Goal: Navigation & Orientation: Find specific page/section

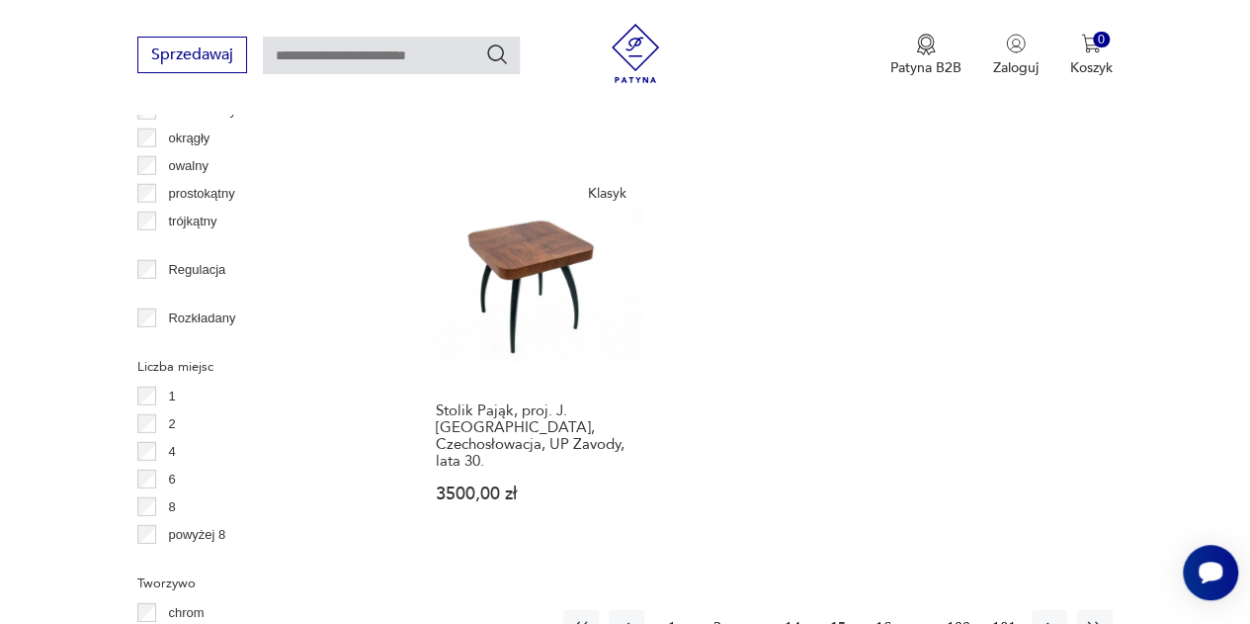
scroll to position [2896, 0]
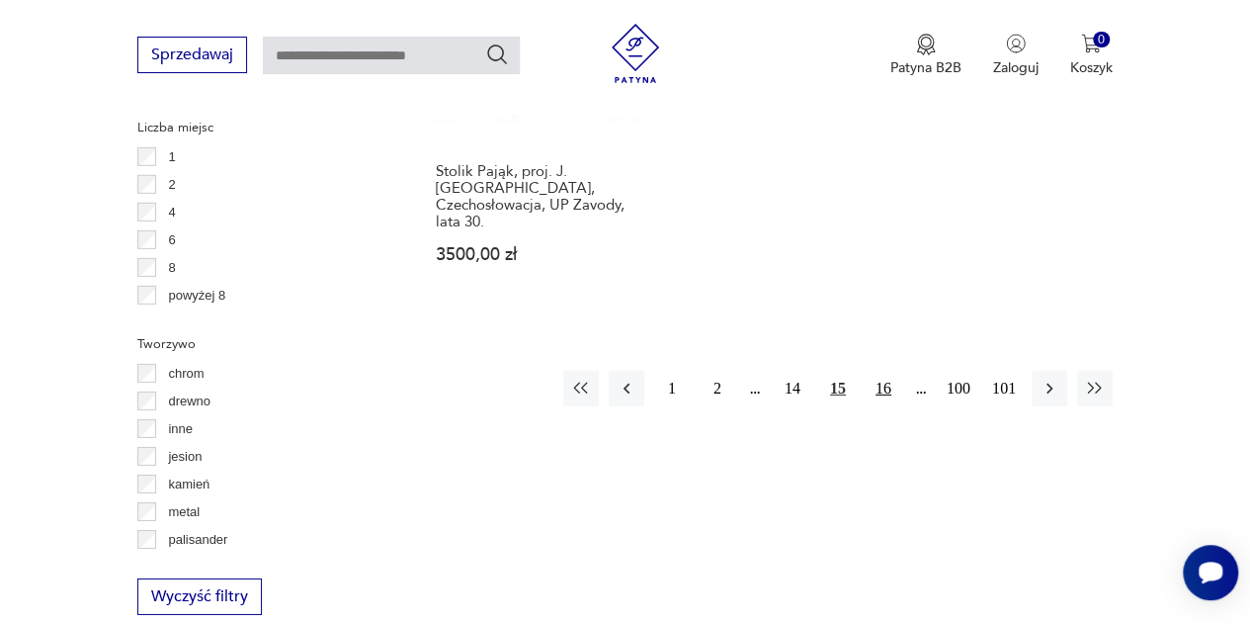
click at [888, 371] on button "16" at bounding box center [884, 389] width 36 height 36
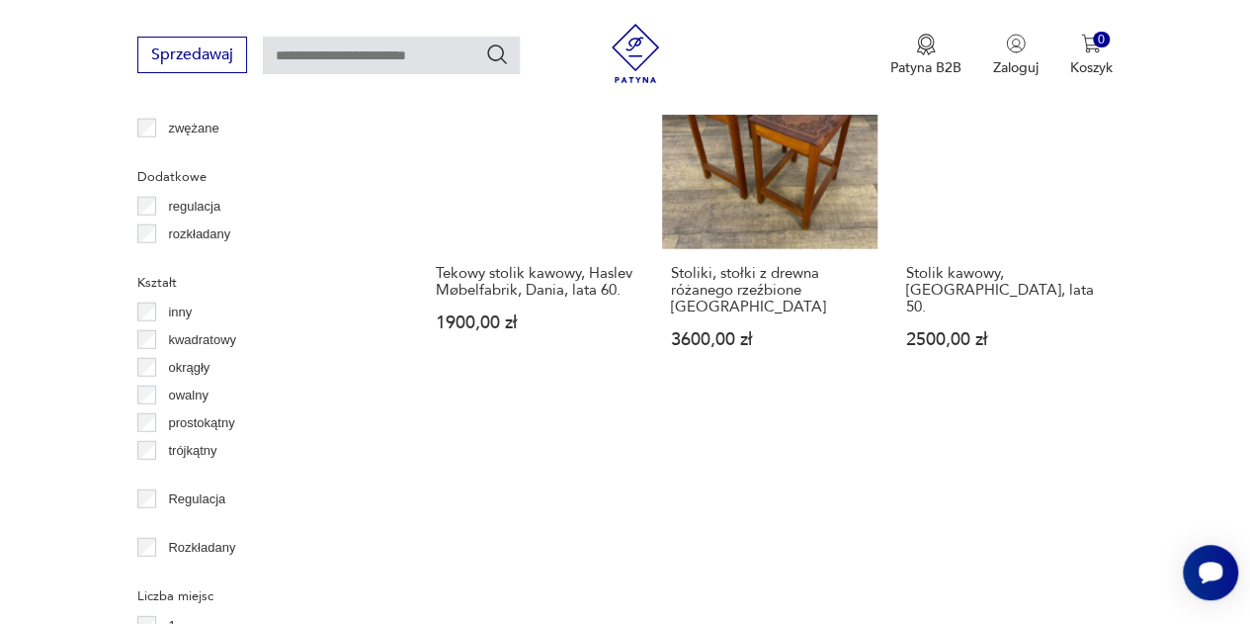
scroll to position [2600, 0]
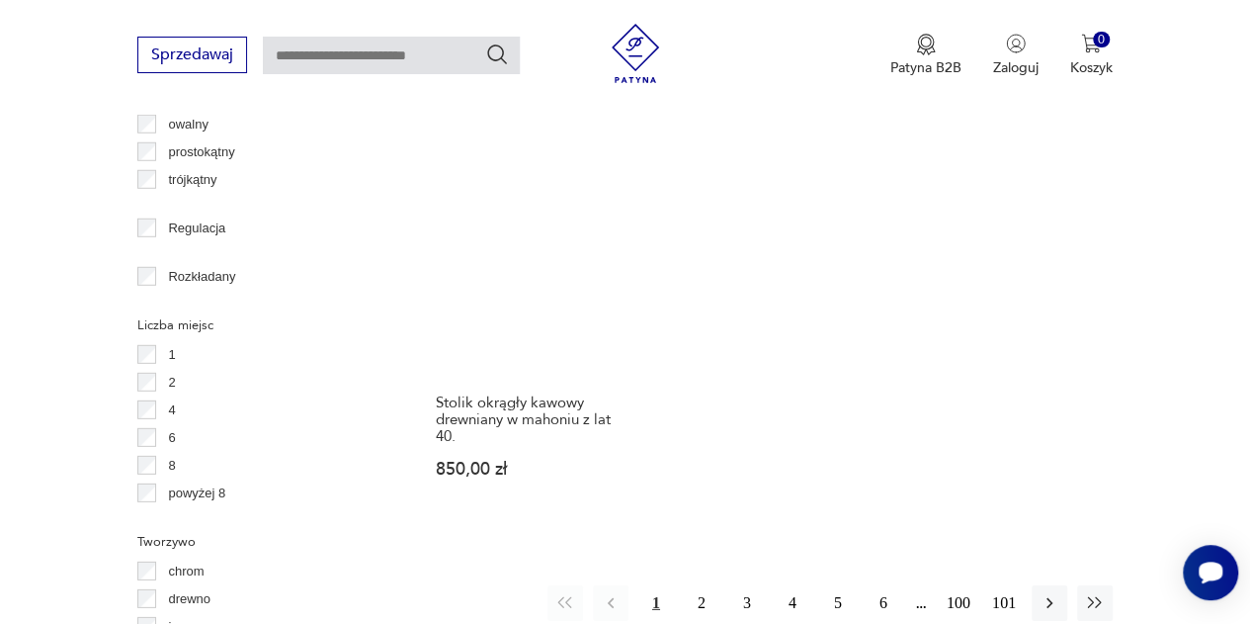
scroll to position [2106, 0]
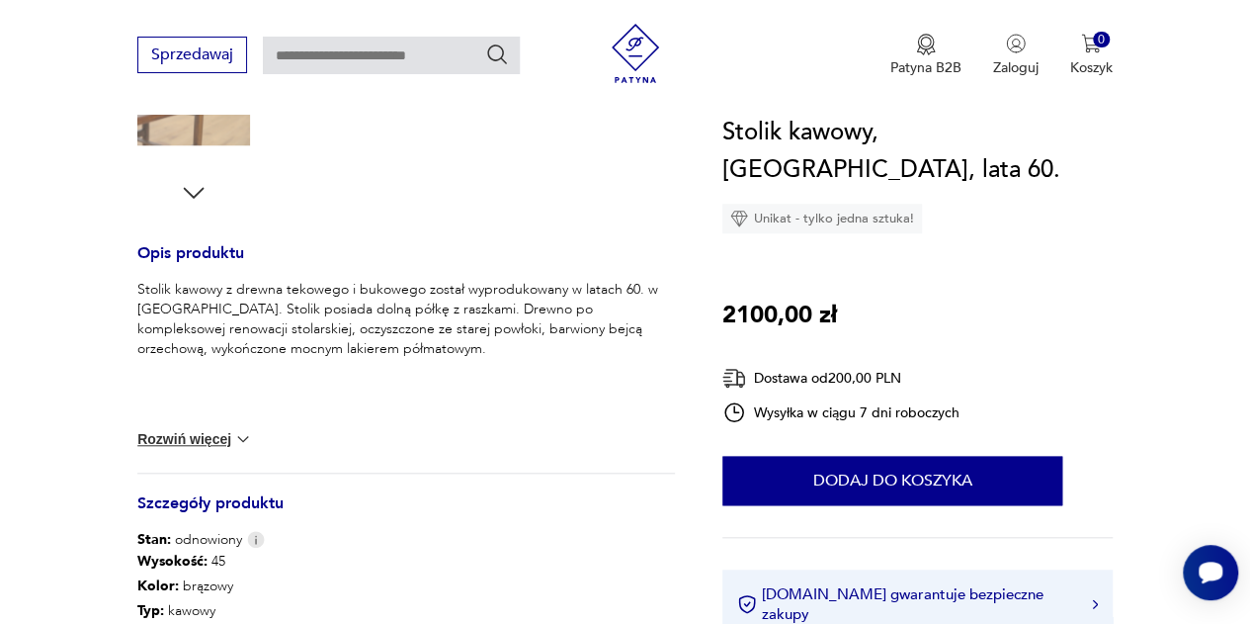
scroll to position [1087, 0]
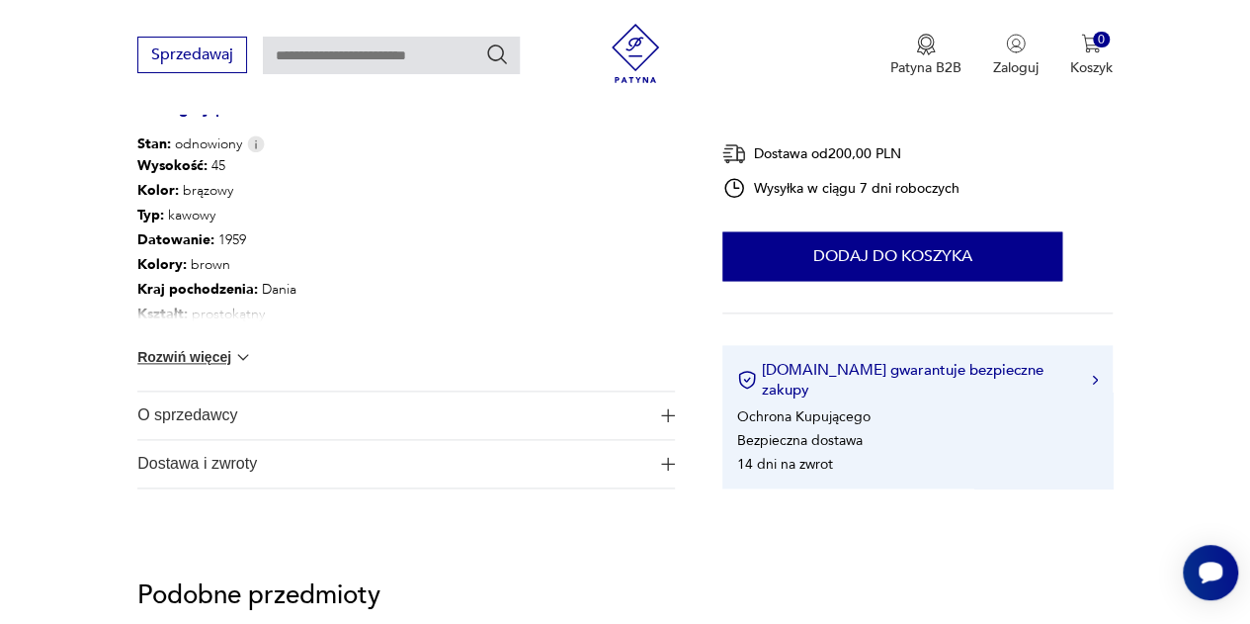
click at [150, 353] on button "Rozwiń więcej" at bounding box center [194, 357] width 115 height 20
